Goal: Information Seeking & Learning: Find contact information

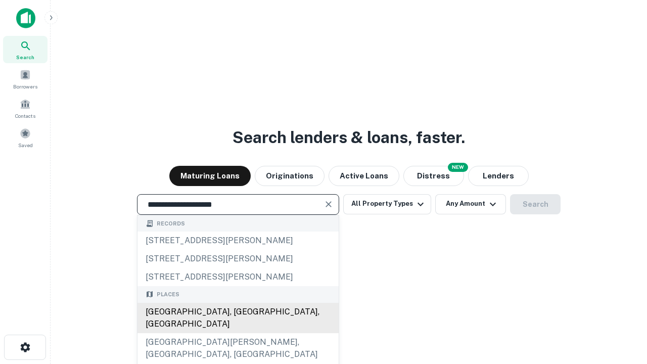
click at [237, 333] on div "Santa Monica, CA, USA" at bounding box center [237, 318] width 201 height 30
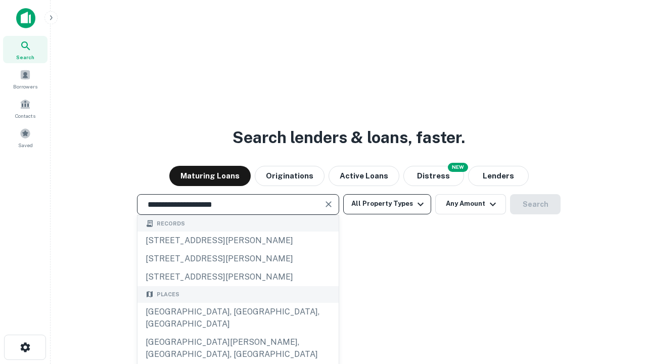
type input "**********"
click at [387, 204] on button "All Property Types" at bounding box center [387, 204] width 88 height 20
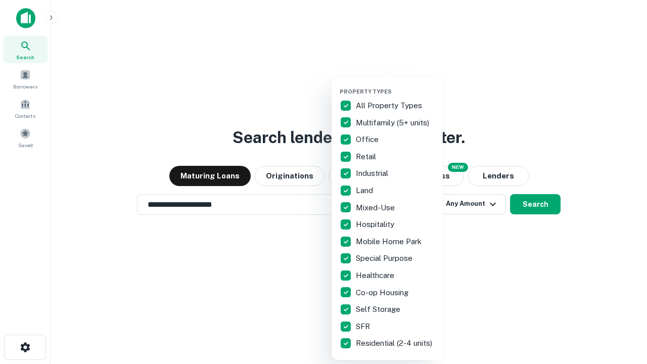
click at [395, 85] on button "button" at bounding box center [395, 85] width 111 height 1
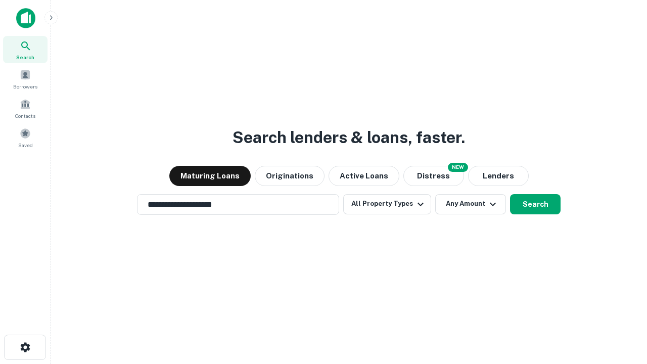
scroll to position [16, 0]
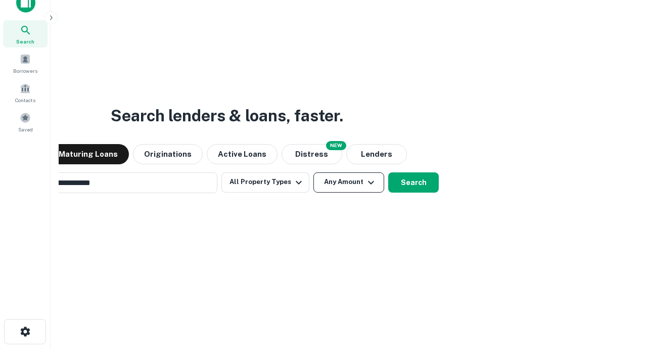
click at [313, 172] on button "Any Amount" at bounding box center [348, 182] width 71 height 20
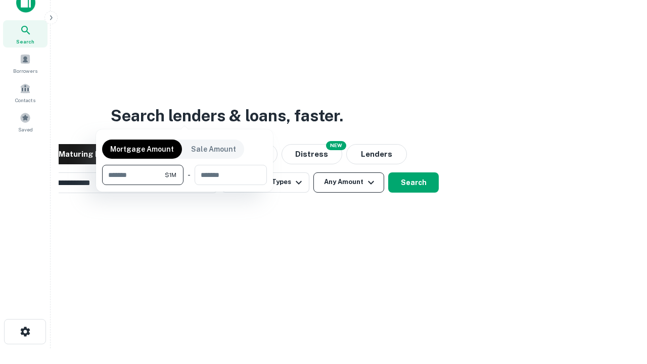
scroll to position [16, 0]
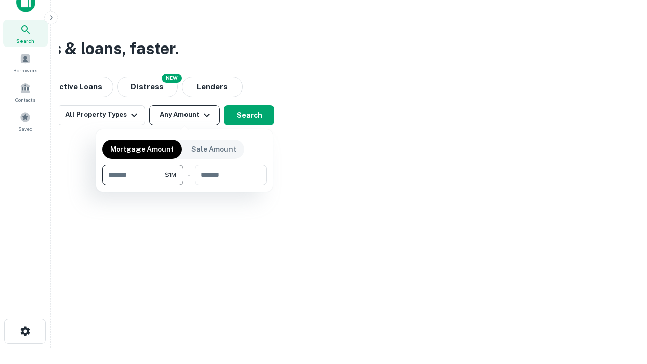
type input "*******"
click at [184, 185] on button "button" at bounding box center [184, 185] width 165 height 1
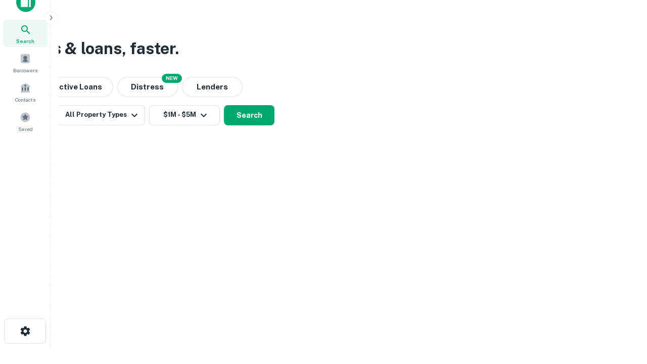
scroll to position [6, 186]
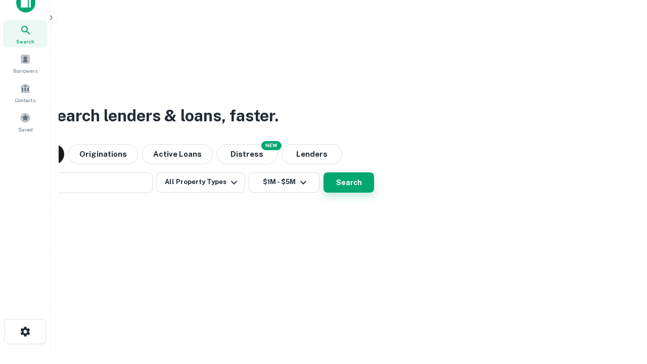
click at [323, 172] on button "Search" at bounding box center [348, 182] width 51 height 20
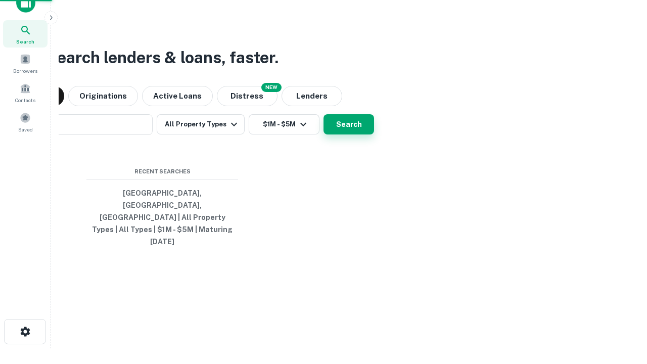
scroll to position [27, 286]
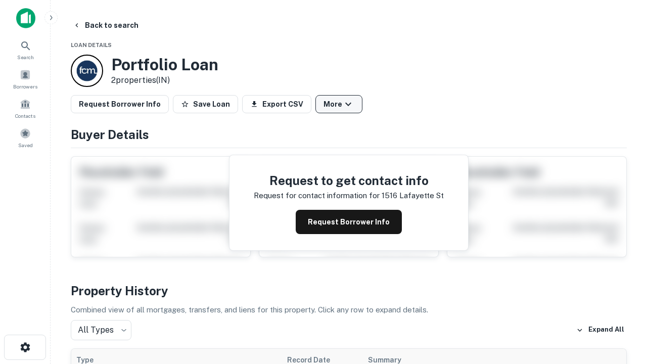
click at [339, 104] on button "More" at bounding box center [338, 104] width 47 height 18
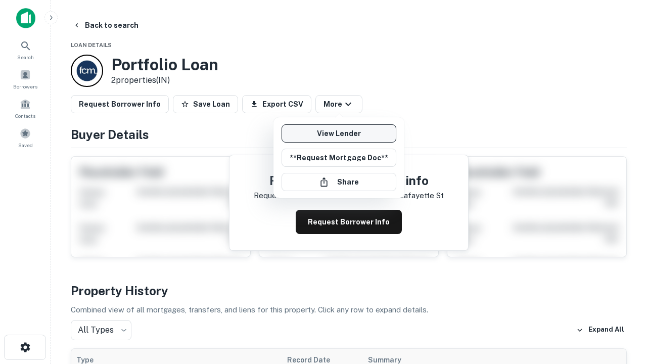
click at [339, 133] on link "View Lender" at bounding box center [338, 133] width 115 height 18
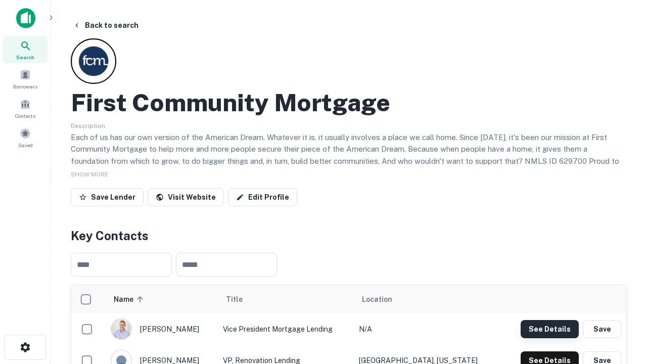
click at [549, 328] on button "See Details" at bounding box center [549, 329] width 58 height 18
click at [25, 347] on icon "button" at bounding box center [25, 347] width 12 height 12
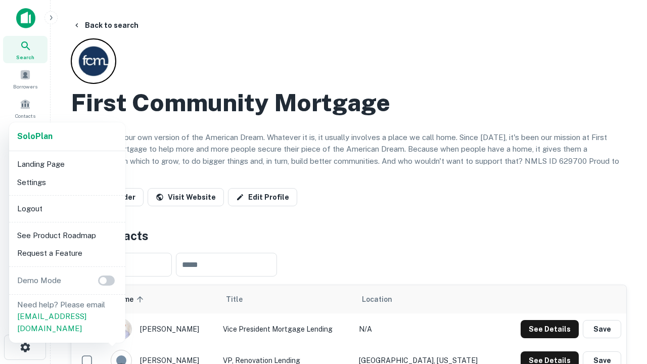
click at [67, 208] on li "Logout" at bounding box center [67, 209] width 108 height 18
